Goal: Transaction & Acquisition: Obtain resource

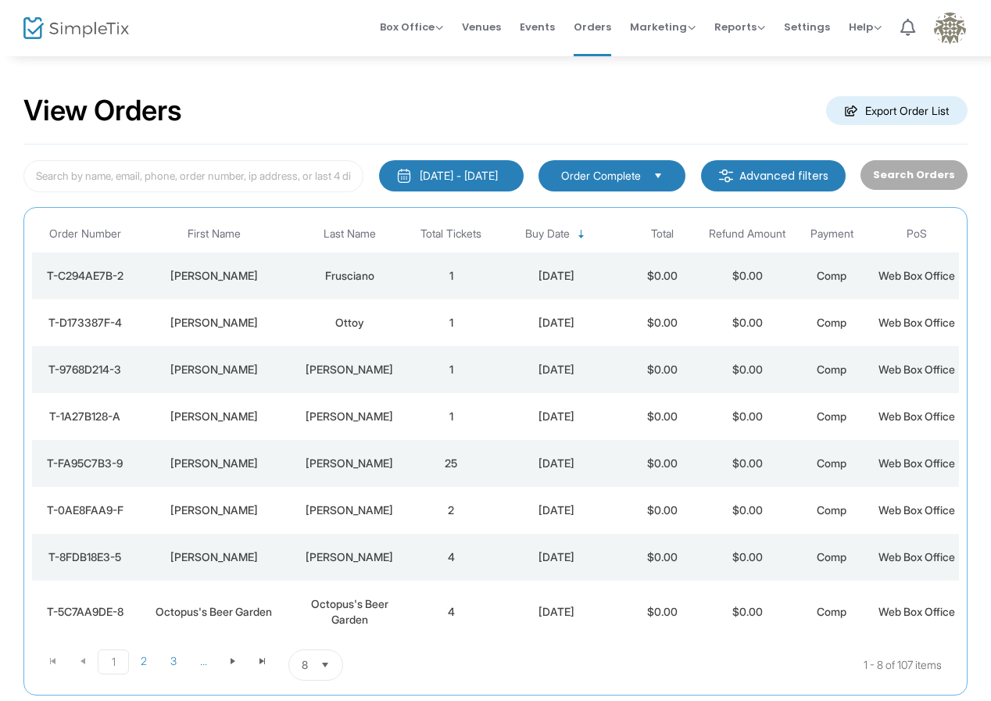
click at [864, 112] on m-button "Export Order List" at bounding box center [897, 110] width 142 height 29
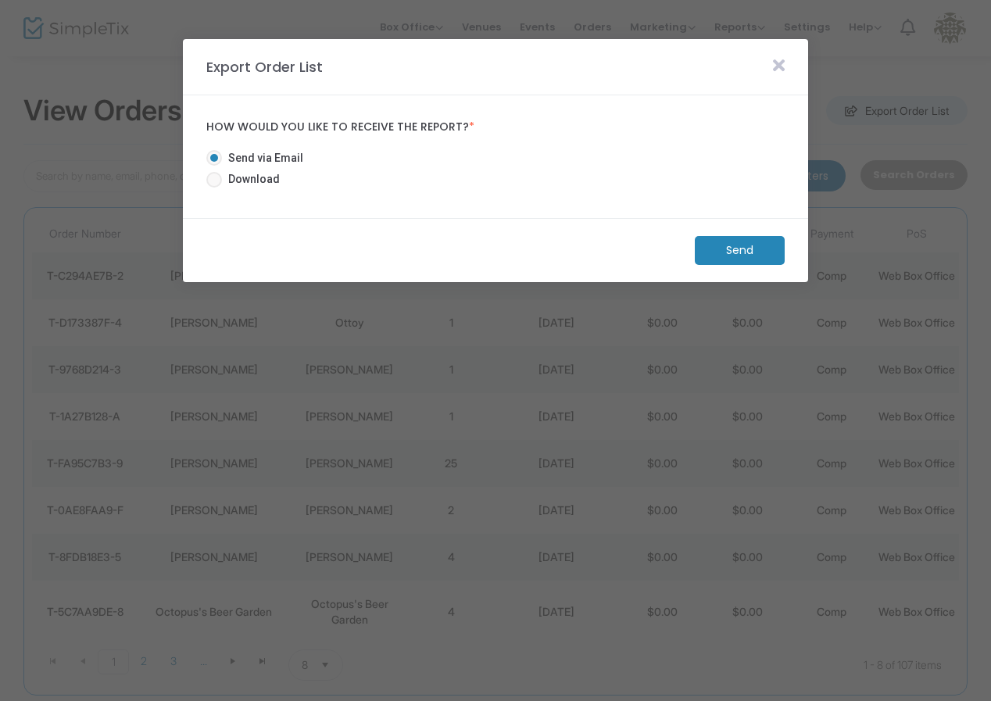
click at [780, 70] on icon at bounding box center [779, 65] width 12 height 17
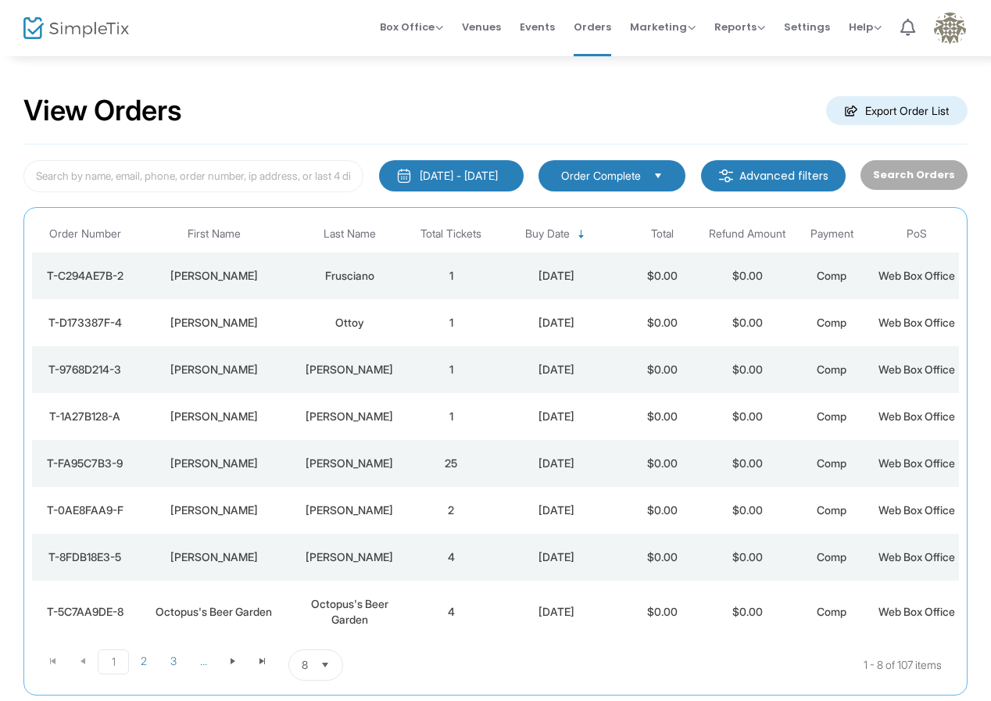
click at [100, 33] on img at bounding box center [76, 28] width 106 height 23
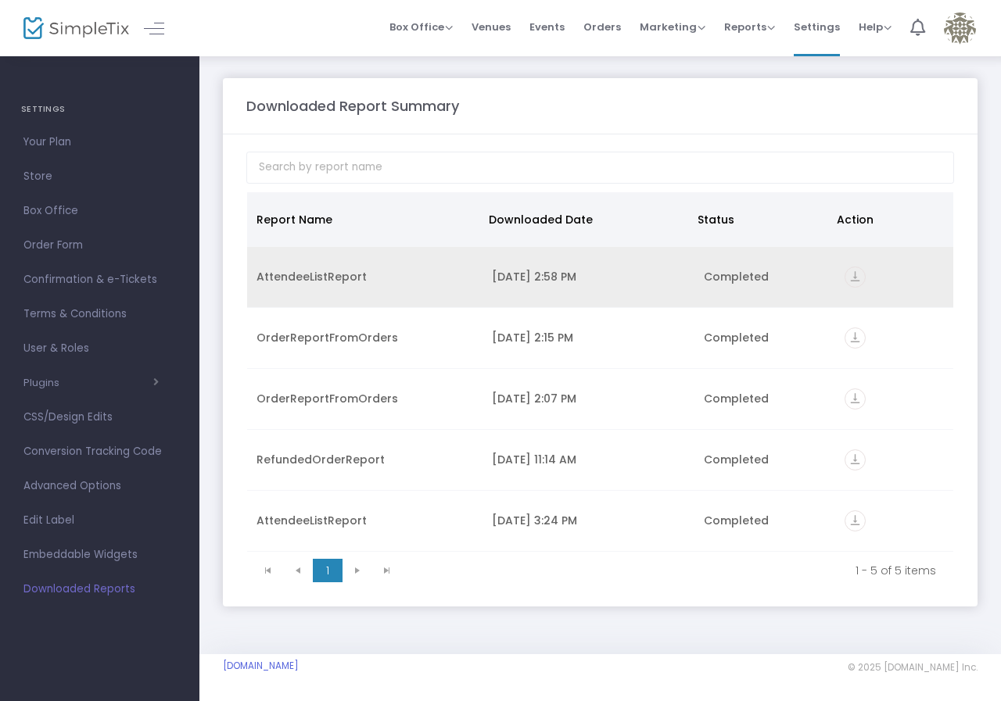
click at [328, 281] on div "AttendeeListReport" at bounding box center [364, 277] width 217 height 16
click at [858, 278] on icon "vertical_align_bottom" at bounding box center [854, 277] width 21 height 21
